Goal: Task Accomplishment & Management: Manage account settings

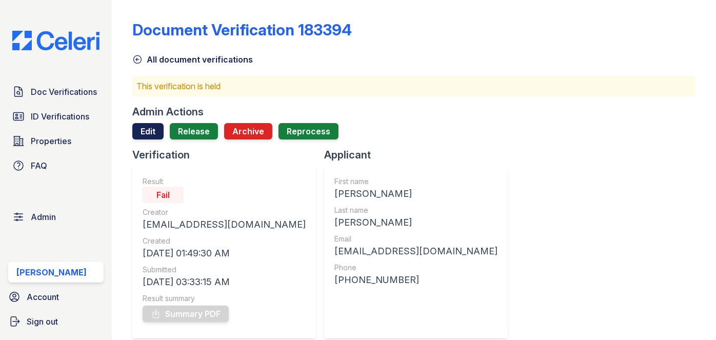
click at [153, 127] on link "Edit" at bounding box center [147, 131] width 31 height 16
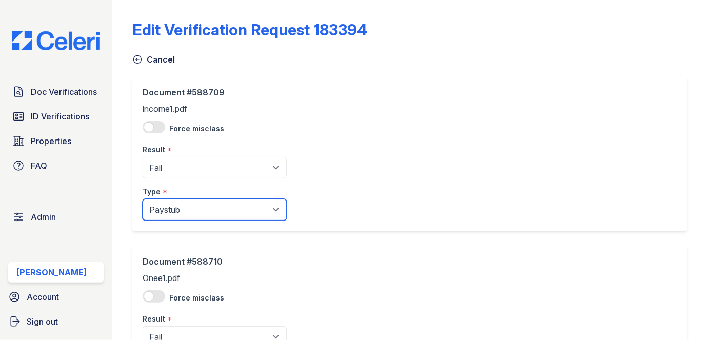
click at [166, 208] on select "Paystub Bank Statement Offer Letter Tax Documents Benefit Award Letter Investme…" at bounding box center [215, 210] width 144 height 22
select select "other"
click at [143, 199] on select "Paystub Bank Statement Offer Letter Tax Documents Benefit Award Letter Investme…" at bounding box center [215, 210] width 144 height 22
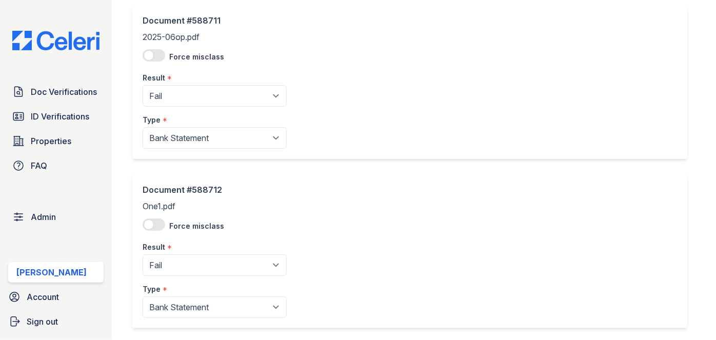
scroll to position [463, 0]
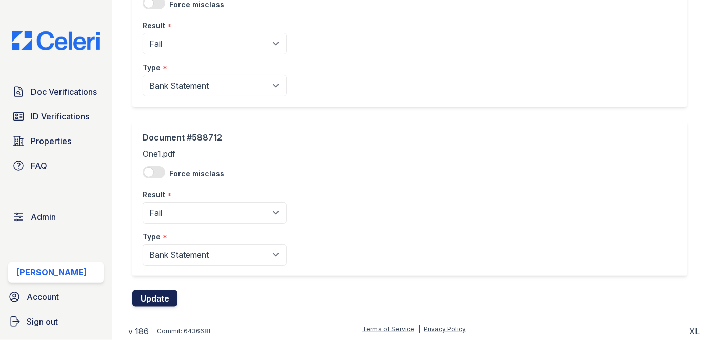
click at [154, 293] on button "Update" at bounding box center [154, 298] width 45 height 16
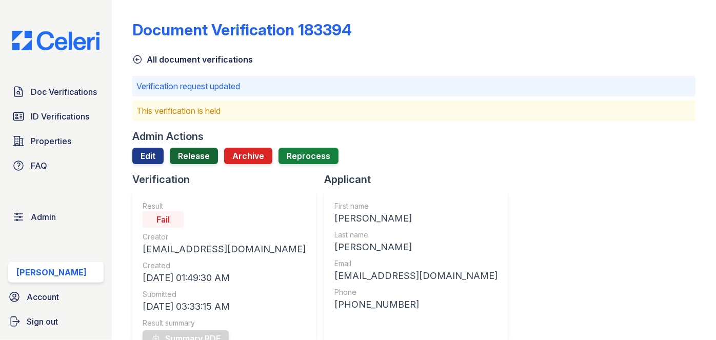
click at [194, 152] on link "Release" at bounding box center [194, 156] width 48 height 16
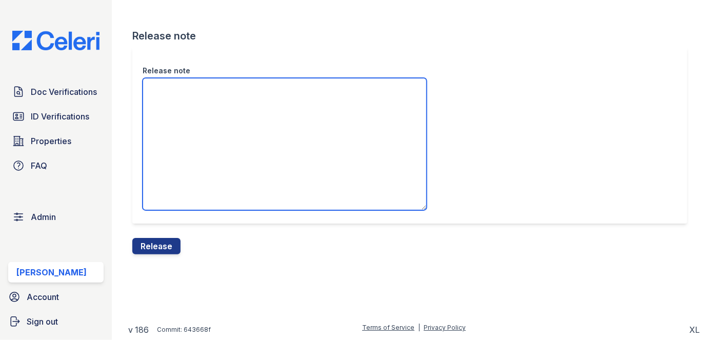
click at [178, 139] on textarea "Release note" at bounding box center [285, 144] width 284 height 132
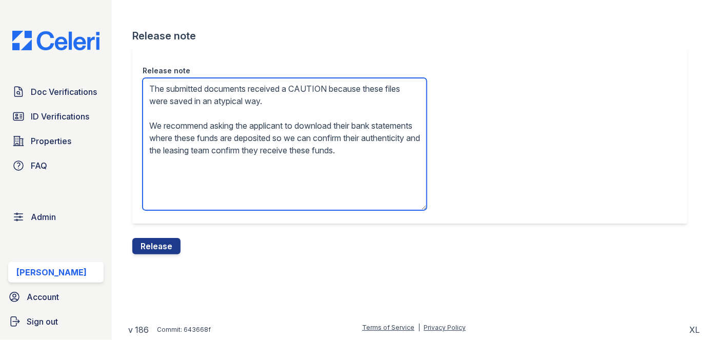
click at [310, 88] on textarea "The submitted documents received a CAUTION because these files were saved in an…" at bounding box center [285, 144] width 284 height 132
click at [277, 158] on textarea "The submitted documents received a FAIL because these files were saved in an at…" at bounding box center [285, 144] width 284 height 132
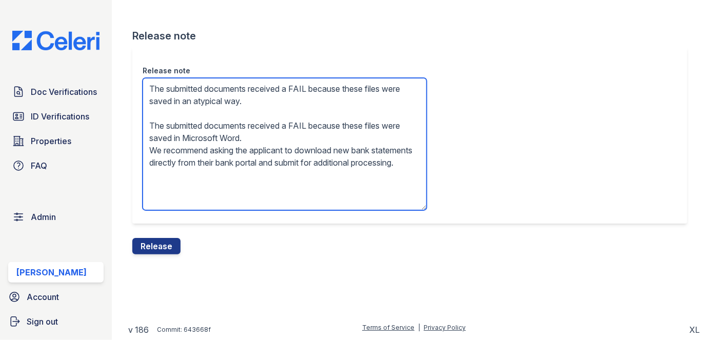
click at [284, 134] on textarea "The submitted documents received a FAIL because these files were saved in an at…" at bounding box center [285, 144] width 284 height 132
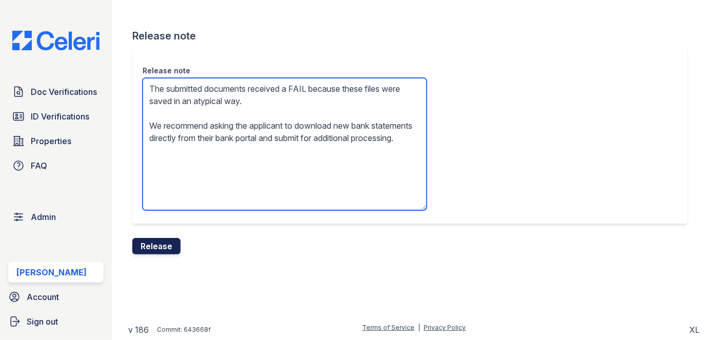
type textarea "The submitted documents received a FAIL because these files were saved in an at…"
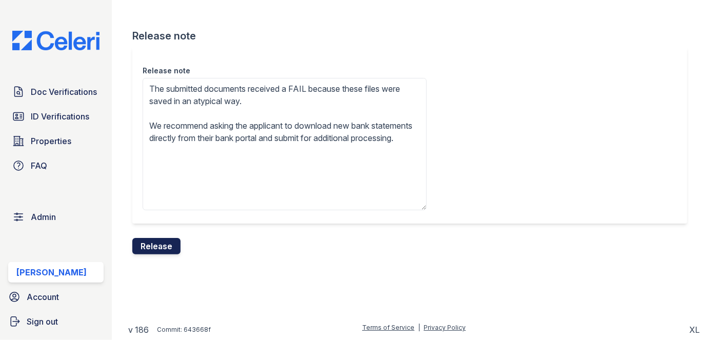
click at [170, 245] on button "Release" at bounding box center [156, 246] width 48 height 16
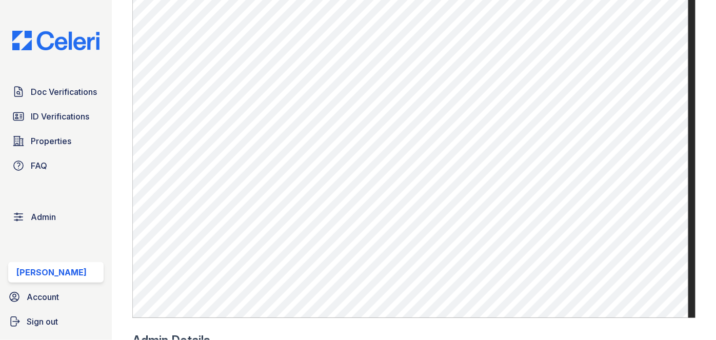
scroll to position [793, 0]
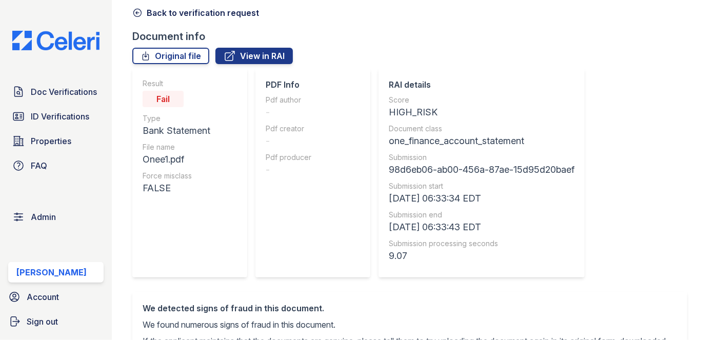
scroll to position [46, 0]
click at [186, 57] on link "Original file" at bounding box center [170, 56] width 77 height 16
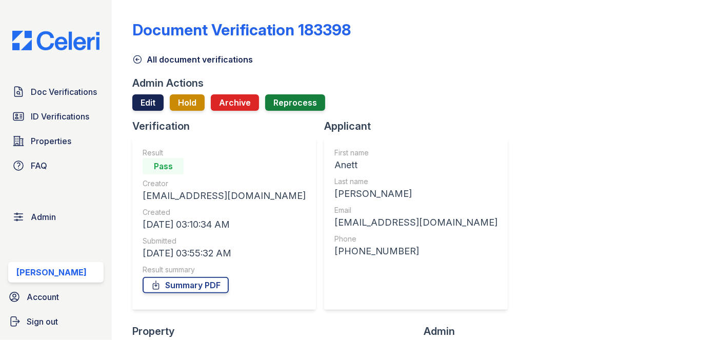
click at [151, 99] on link "Edit" at bounding box center [147, 102] width 31 height 16
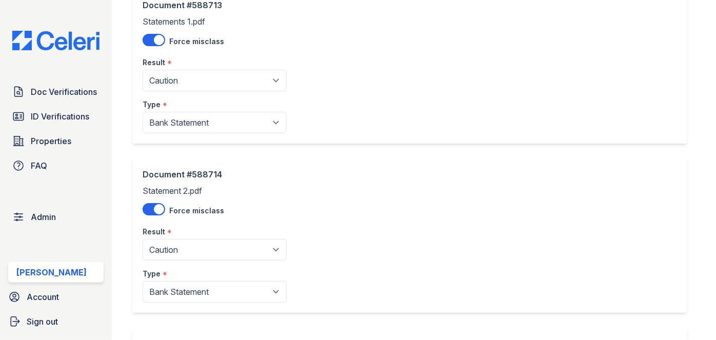
scroll to position [93, 0]
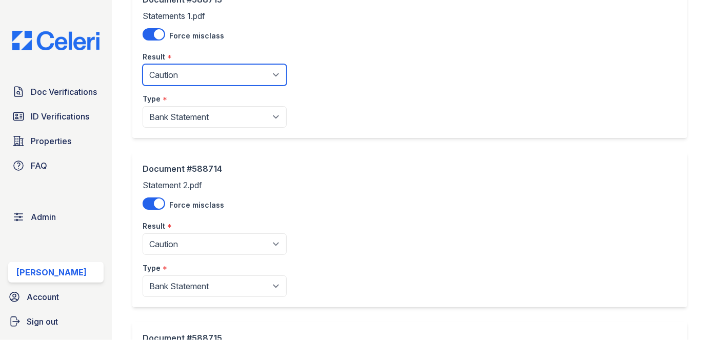
click at [175, 75] on select "Pending Sent Started Processing Pass Fail Caution Error N/A" at bounding box center [215, 75] width 144 height 22
select select "fail"
click at [143, 64] on select "Pending Sent Started Processing Pass Fail Caution Error N/A" at bounding box center [215, 75] width 144 height 22
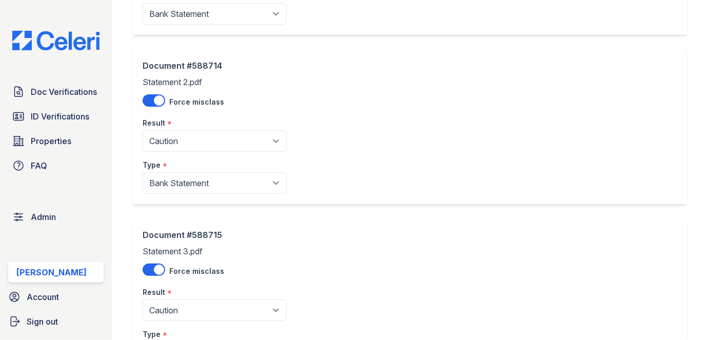
scroll to position [233, 0]
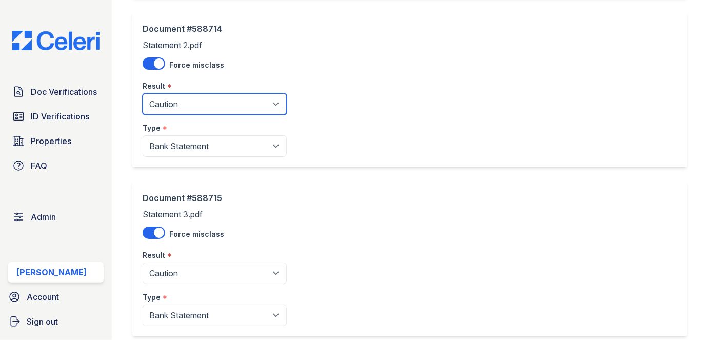
click at [189, 104] on select "Pending Sent Started Processing Pass Fail Caution Error N/A" at bounding box center [215, 104] width 144 height 22
select select "fail"
click at [143, 93] on select "Pending Sent Started Processing Pass Fail Caution Error N/A" at bounding box center [215, 104] width 144 height 22
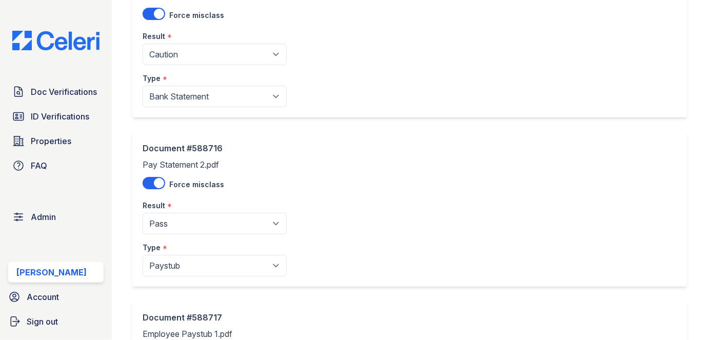
scroll to position [466, 0]
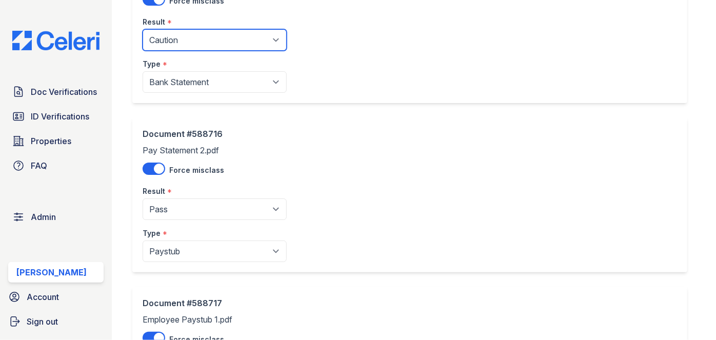
click at [200, 44] on select "Pending Sent Started Processing Pass Fail Caution Error N/A" at bounding box center [215, 40] width 144 height 22
select select "fail"
click at [143, 29] on select "Pending Sent Started Processing Pass Fail Caution Error N/A" at bounding box center [215, 40] width 144 height 22
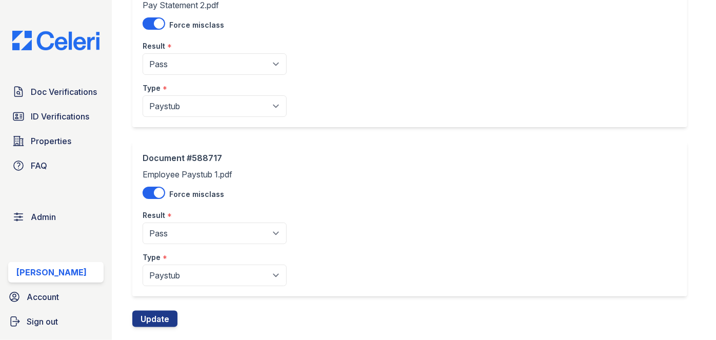
scroll to position [632, 0]
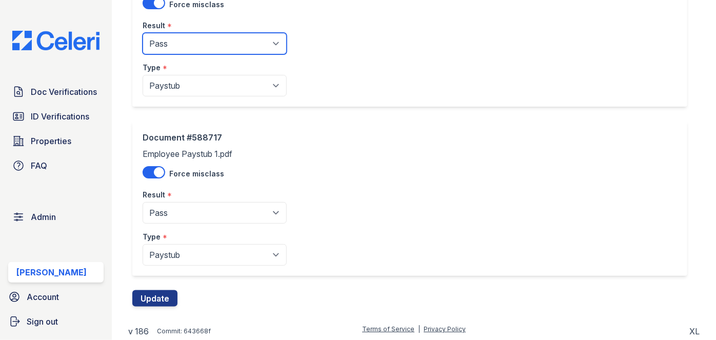
click at [186, 44] on select "Pending Sent Started Processing Pass Fail Caution Error N/A" at bounding box center [215, 44] width 144 height 22
select select "caution"
click at [143, 33] on select "Pending Sent Started Processing Pass Fail Caution Error N/A" at bounding box center [215, 44] width 144 height 22
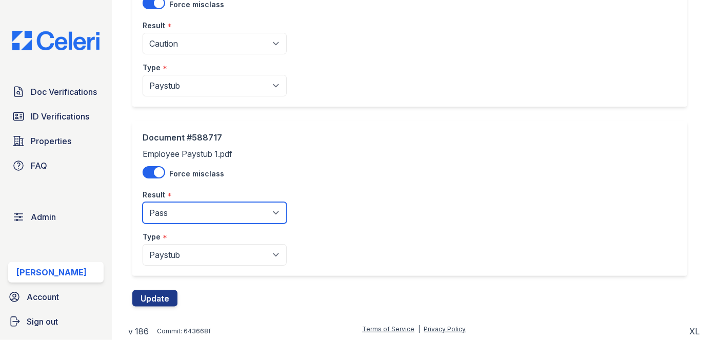
click at [201, 206] on select "Pending Sent Started Processing Pass Fail Caution Error N/A" at bounding box center [215, 213] width 144 height 22
select select "caution"
click at [143, 202] on select "Pending Sent Started Processing Pass Fail Caution Error N/A" at bounding box center [215, 213] width 144 height 22
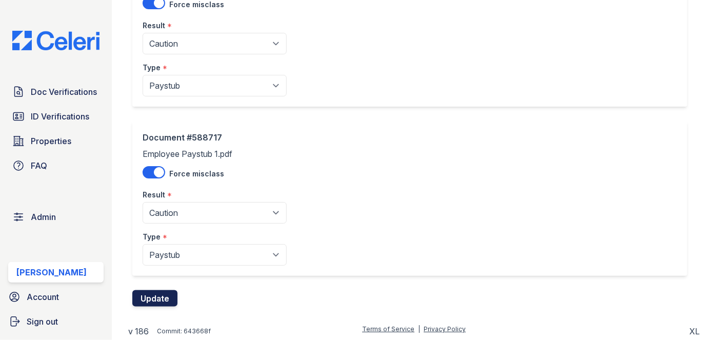
click at [161, 304] on button "Update" at bounding box center [154, 298] width 45 height 16
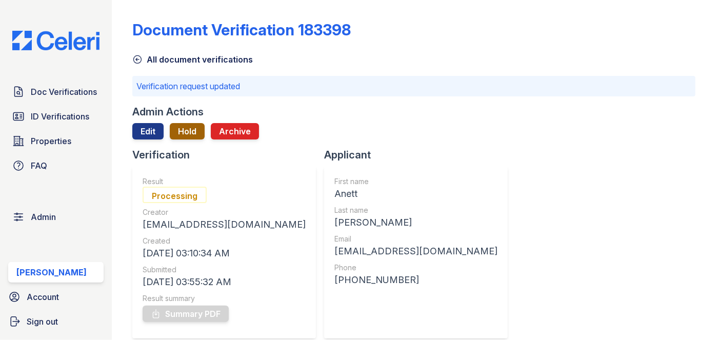
click at [196, 130] on button "Hold" at bounding box center [187, 131] width 35 height 16
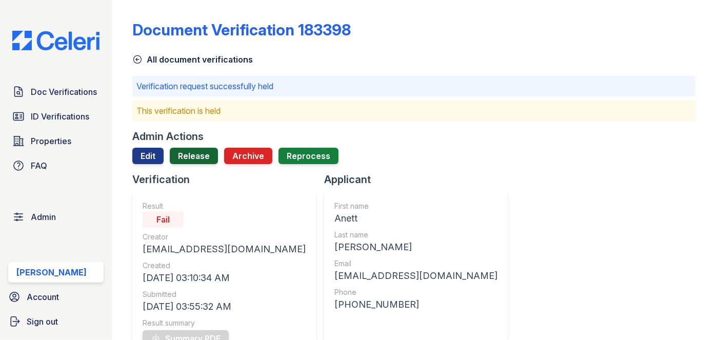
click at [193, 162] on link "Release" at bounding box center [194, 156] width 48 height 16
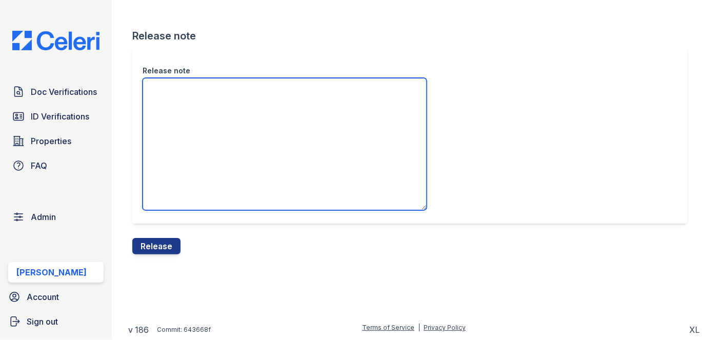
click at [194, 121] on textarea "Release note" at bounding box center [285, 144] width 284 height 132
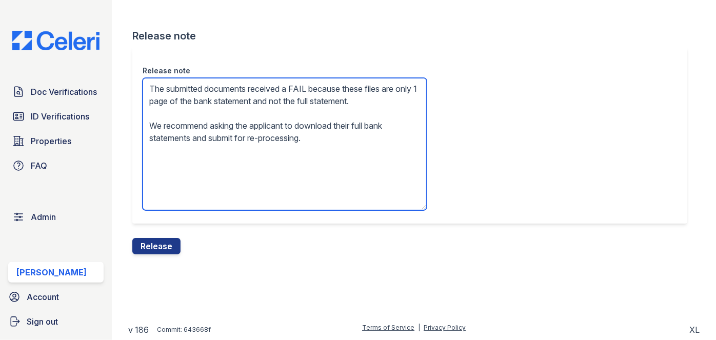
click at [215, 152] on textarea "The submitted documents received a FAIL because these files are only 1 page of …" at bounding box center [285, 144] width 284 height 132
type textarea "The submitted documents received a FAIL because these files are only 1 page of …"
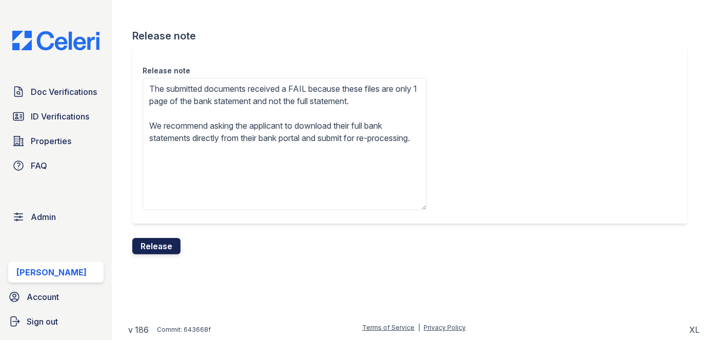
click at [148, 245] on button "Release" at bounding box center [156, 246] width 48 height 16
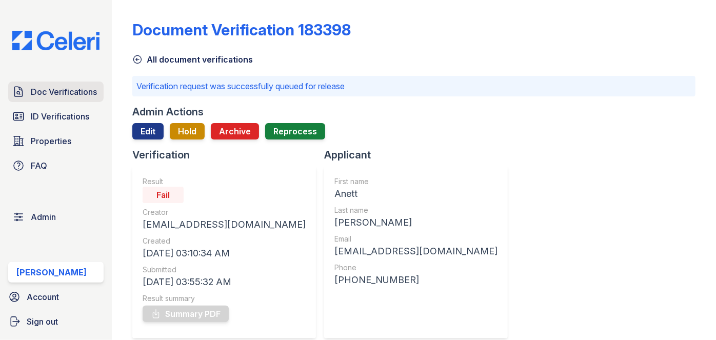
click at [74, 94] on span "Doc Verifications" at bounding box center [64, 92] width 66 height 12
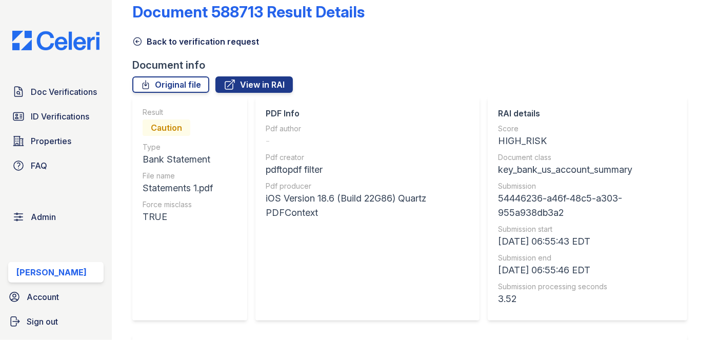
scroll to position [46, 0]
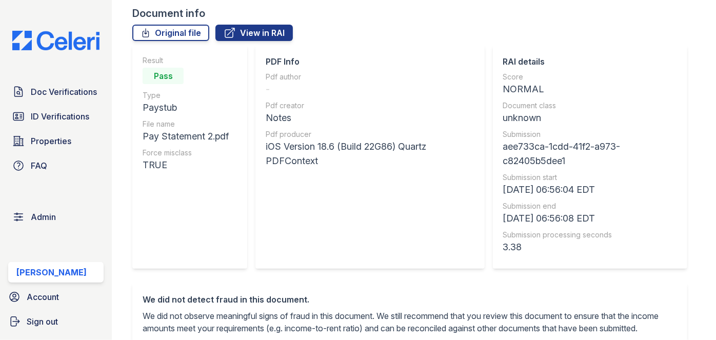
scroll to position [46, 0]
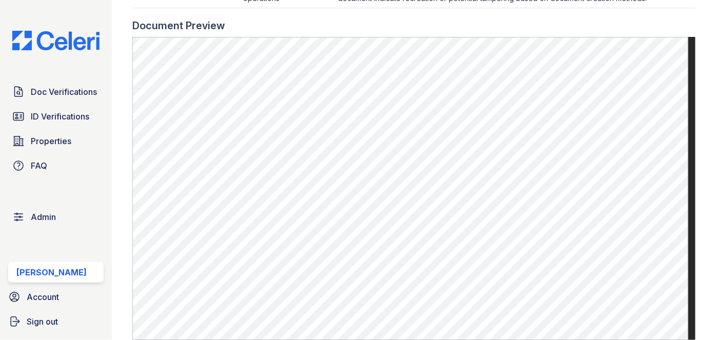
scroll to position [653, 0]
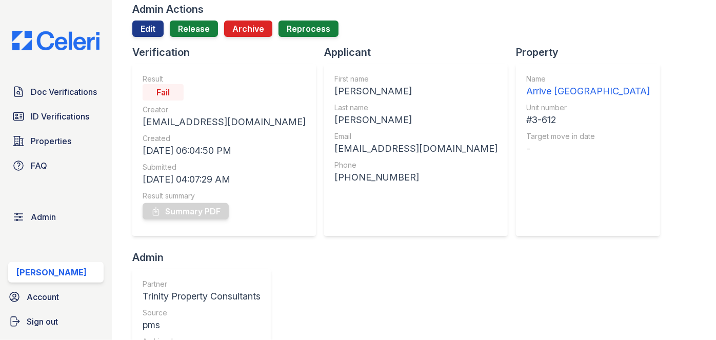
scroll to position [46, 0]
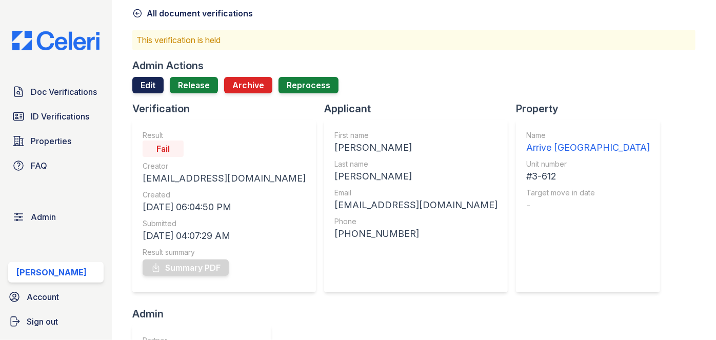
click at [140, 85] on link "Edit" at bounding box center [147, 85] width 31 height 16
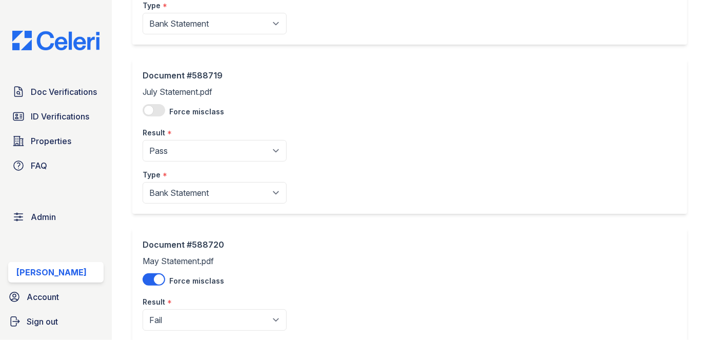
scroll to position [294, 0]
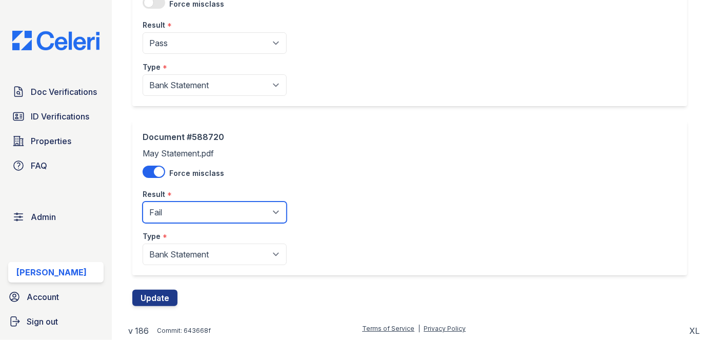
drag, startPoint x: 166, startPoint y: 217, endPoint x: 169, endPoint y: 211, distance: 6.9
click at [166, 217] on select "Pending Sent Started Processing Pass Fail Caution Error N/A" at bounding box center [215, 213] width 144 height 22
select select "caution"
click at [143, 202] on select "Pending Sent Started Processing Pass Fail Caution Error N/A" at bounding box center [215, 213] width 144 height 22
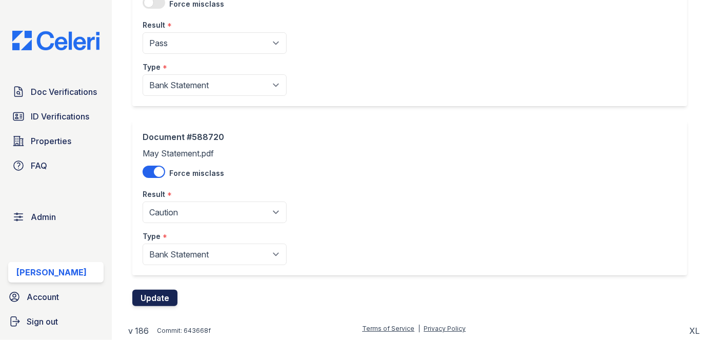
click at [160, 293] on button "Update" at bounding box center [154, 298] width 45 height 16
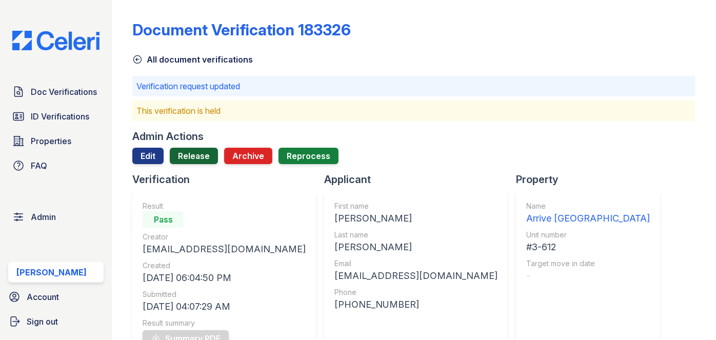
click at [194, 158] on link "Release" at bounding box center [194, 156] width 48 height 16
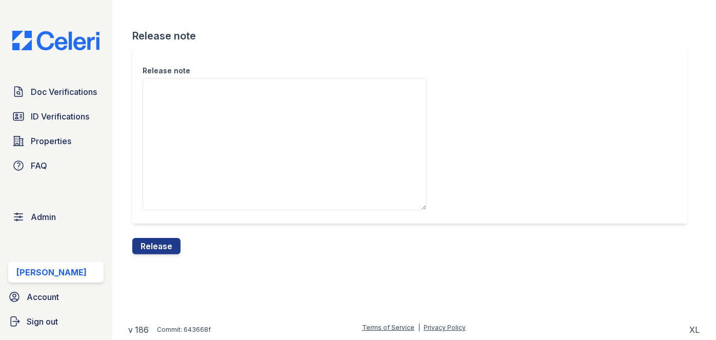
drag, startPoint x: 165, startPoint y: 245, endPoint x: 406, endPoint y: 62, distance: 303.2
click at [166, 244] on button "Release" at bounding box center [156, 246] width 48 height 16
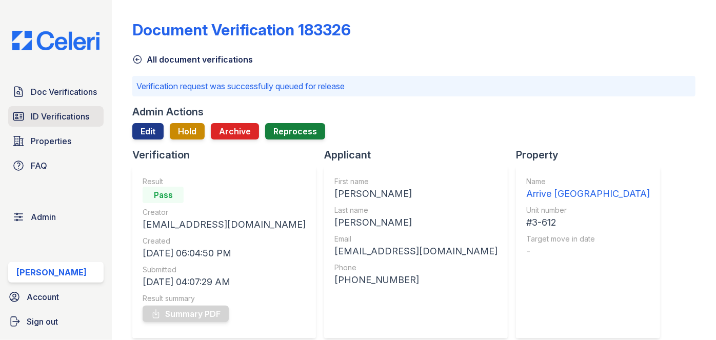
click at [80, 106] on link "ID Verifications" at bounding box center [55, 116] width 95 height 21
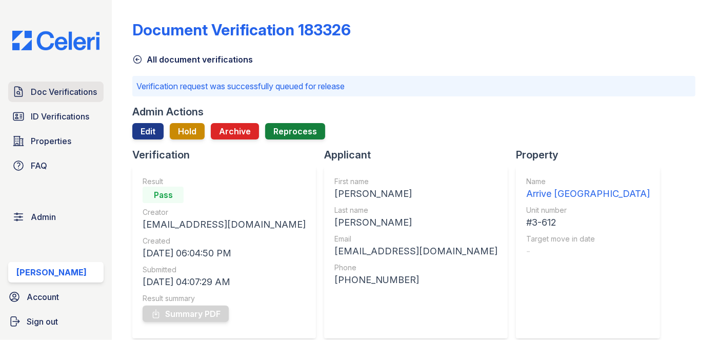
click at [77, 89] on span "Doc Verifications" at bounding box center [64, 92] width 66 height 12
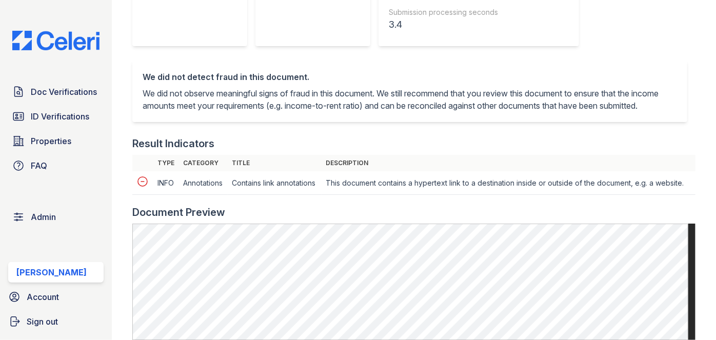
scroll to position [373, 0]
